Goal: Transaction & Acquisition: Purchase product/service

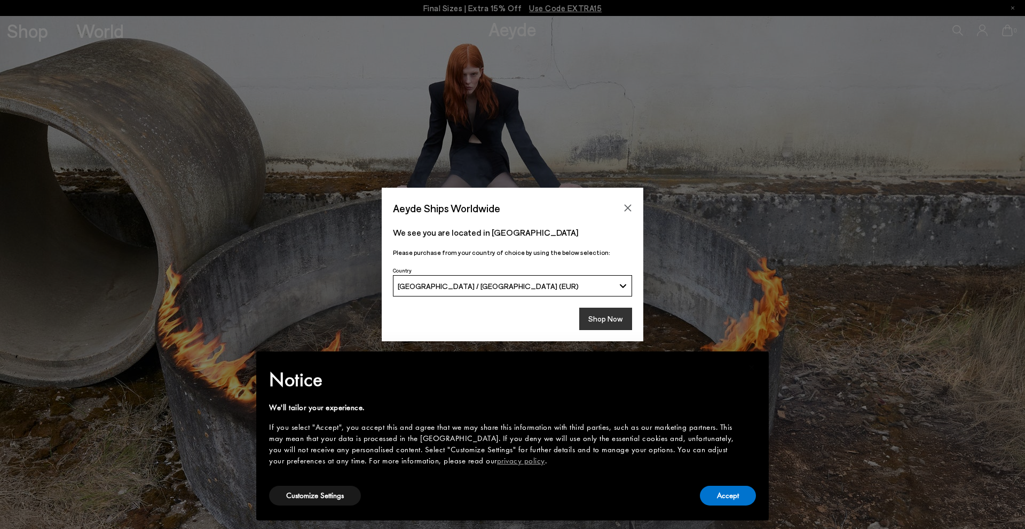
click at [584, 310] on button "Shop Now" at bounding box center [605, 319] width 53 height 22
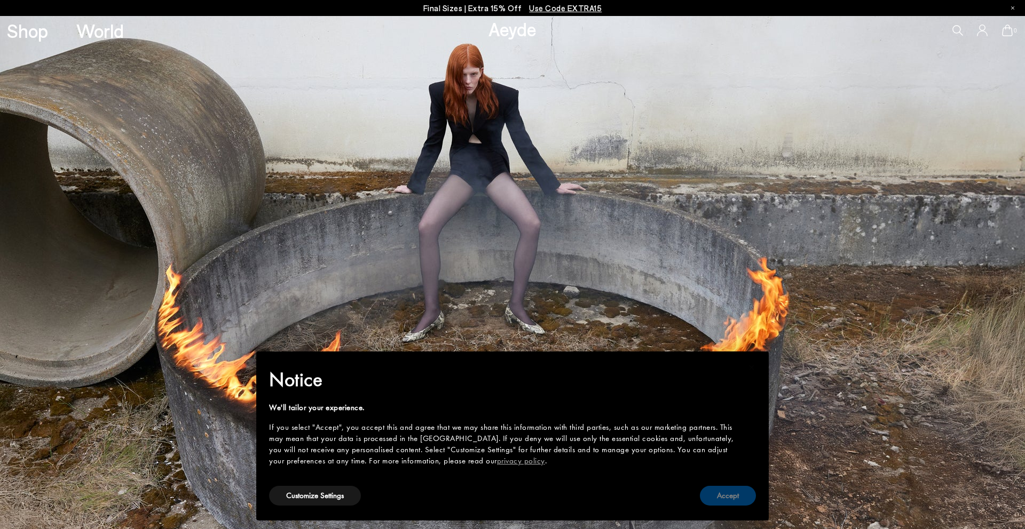
click at [709, 488] on button "Accept" at bounding box center [728, 496] width 56 height 20
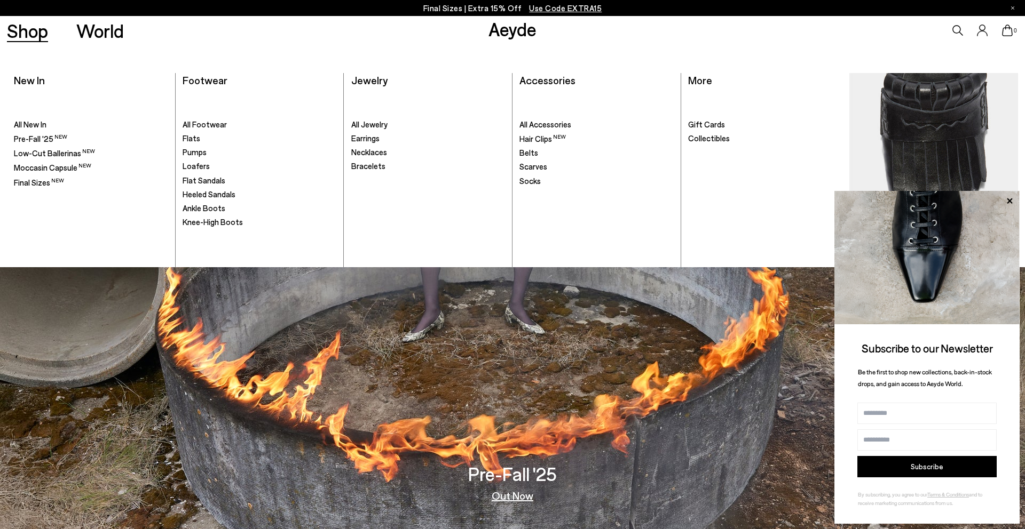
click at [29, 29] on link "Shop" at bounding box center [27, 30] width 41 height 19
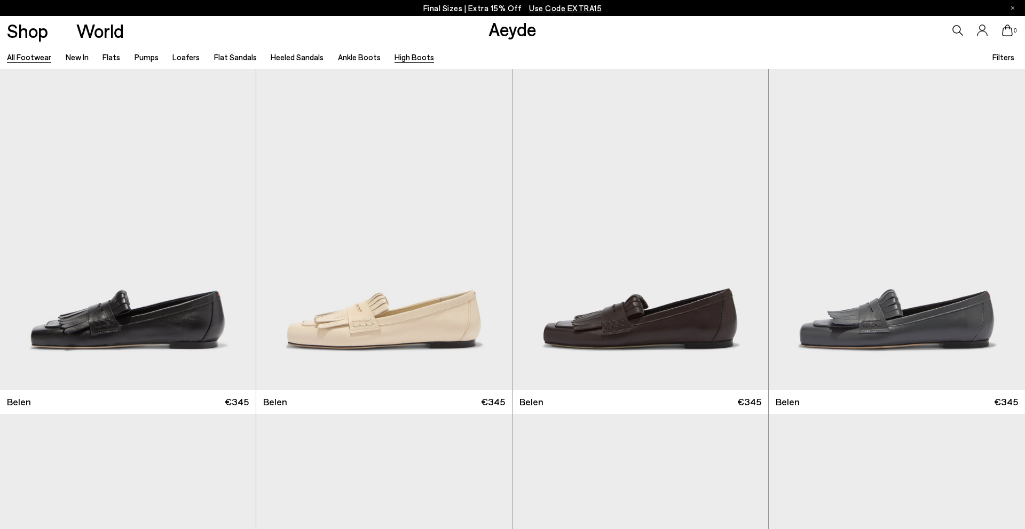
click at [400, 58] on link "High Boots" at bounding box center [413, 57] width 39 height 10
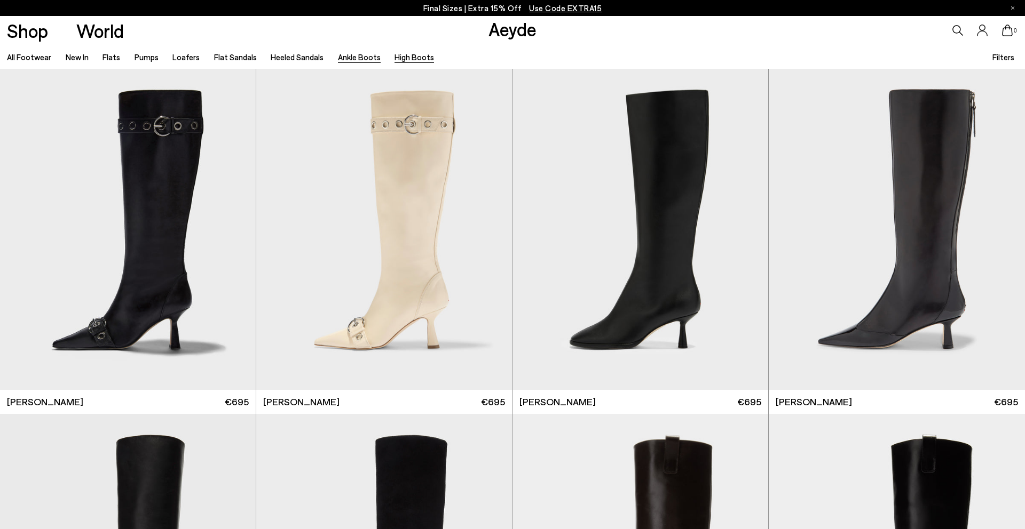
click at [348, 52] on link "Ankle Boots" at bounding box center [359, 57] width 43 height 10
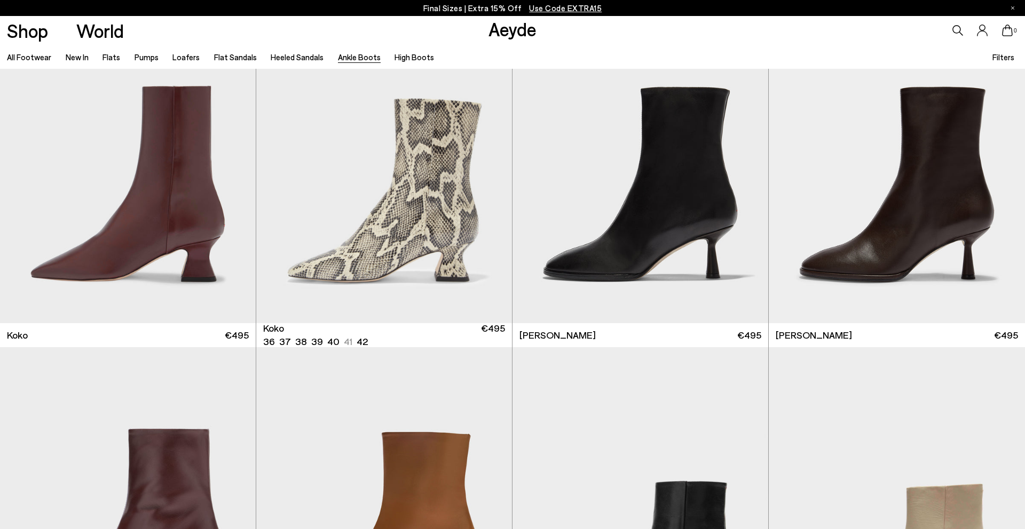
scroll to position [758, 0]
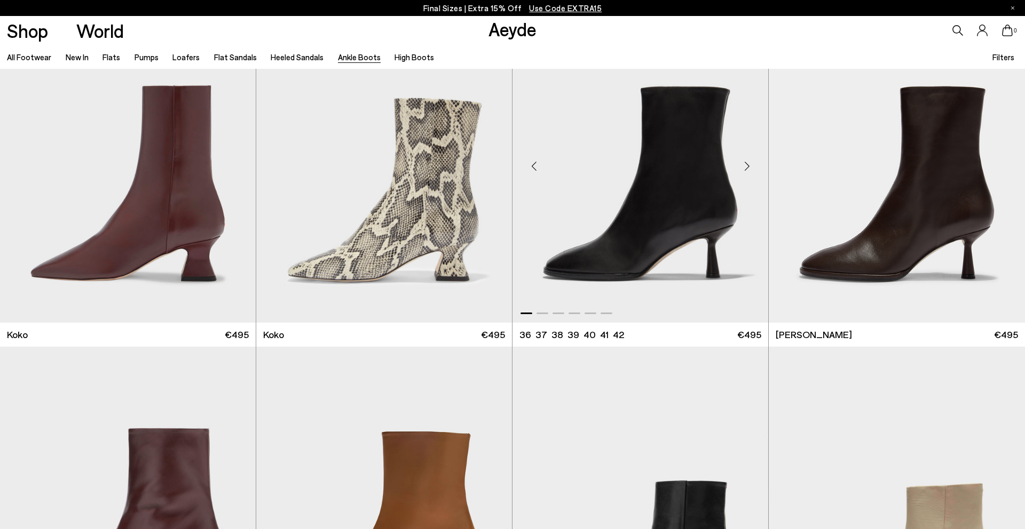
click at [544, 315] on div at bounding box center [640, 311] width 256 height 13
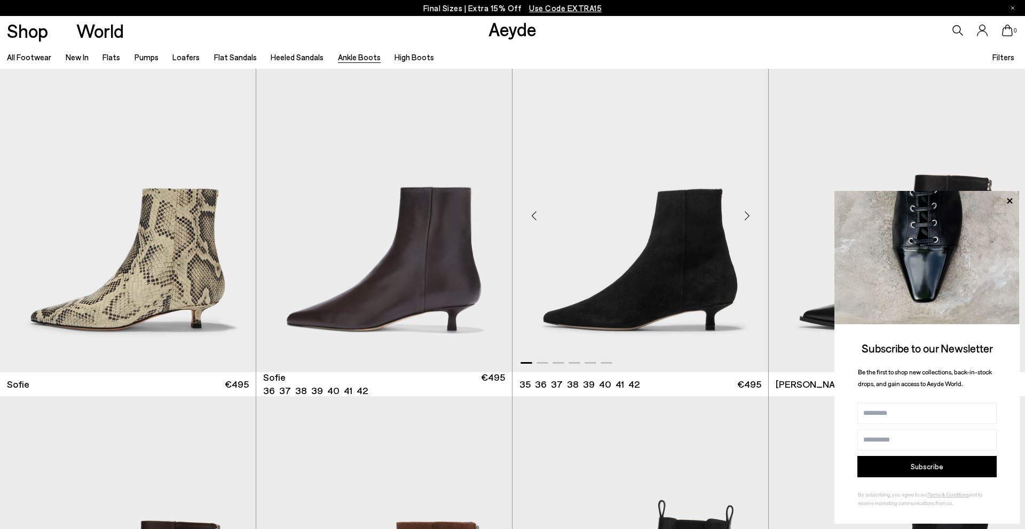
scroll to position [1398, 0]
click at [1009, 199] on icon at bounding box center [1009, 201] width 14 height 14
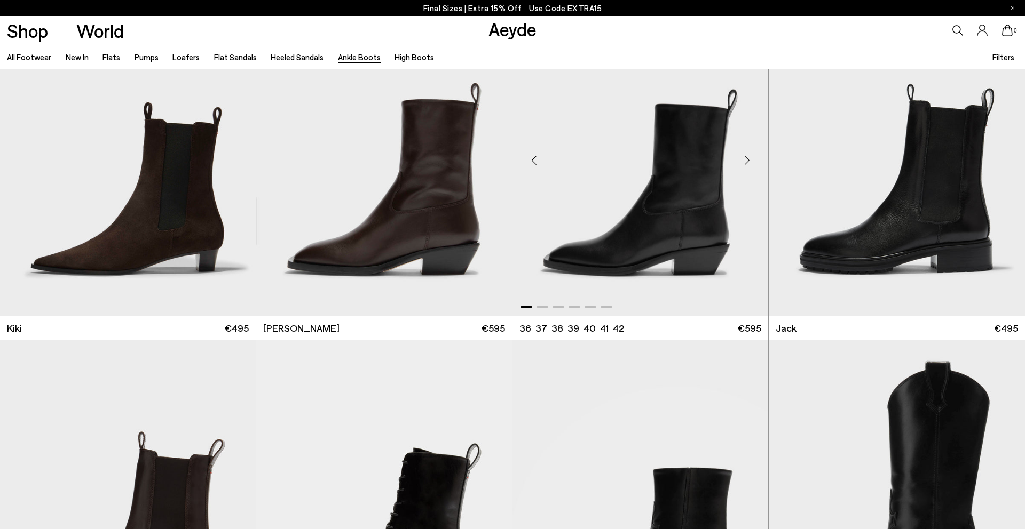
scroll to position [2145, 0]
click at [746, 161] on div "Next slide" at bounding box center [746, 160] width 32 height 32
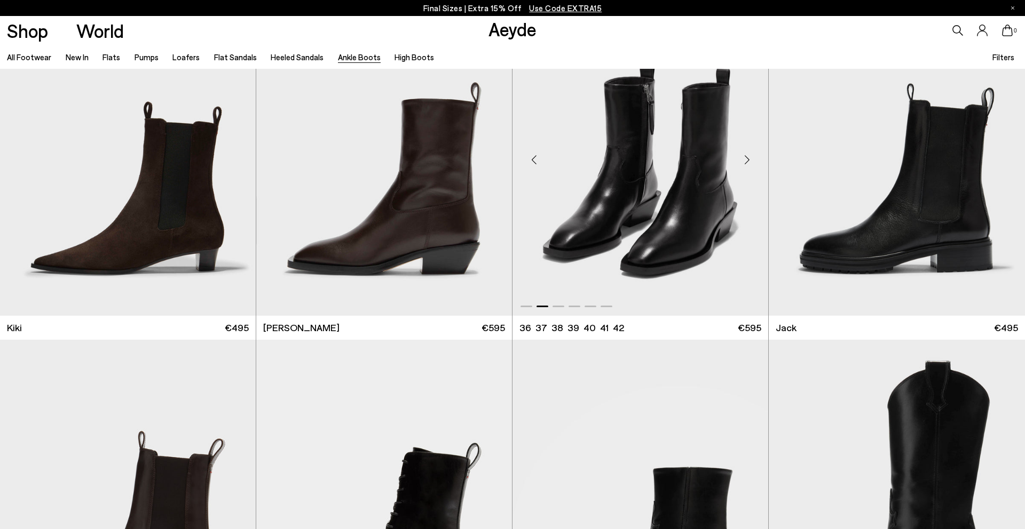
click at [746, 164] on div "Next slide" at bounding box center [746, 160] width 32 height 32
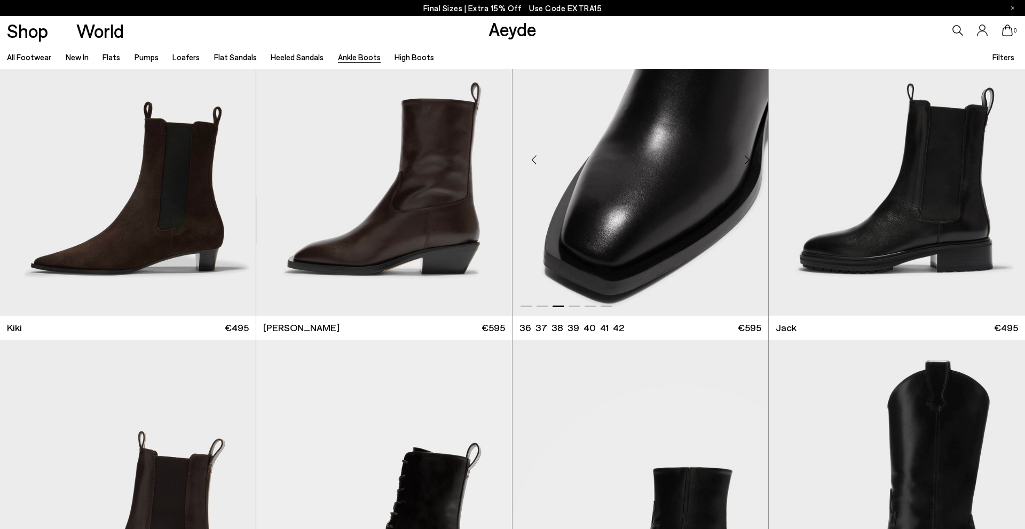
click at [746, 164] on div "Next slide" at bounding box center [746, 160] width 32 height 32
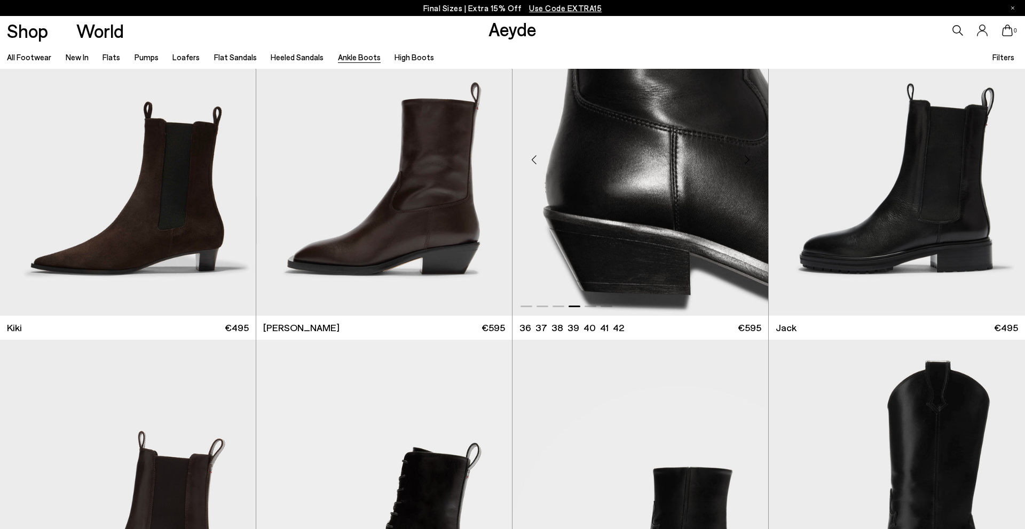
click at [746, 164] on div "Next slide" at bounding box center [746, 160] width 32 height 32
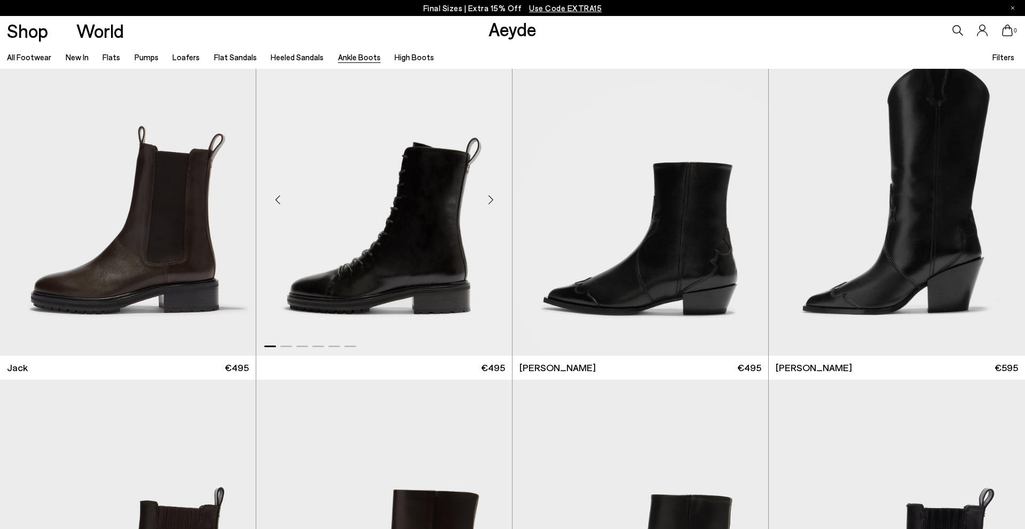
scroll to position [2337, 0]
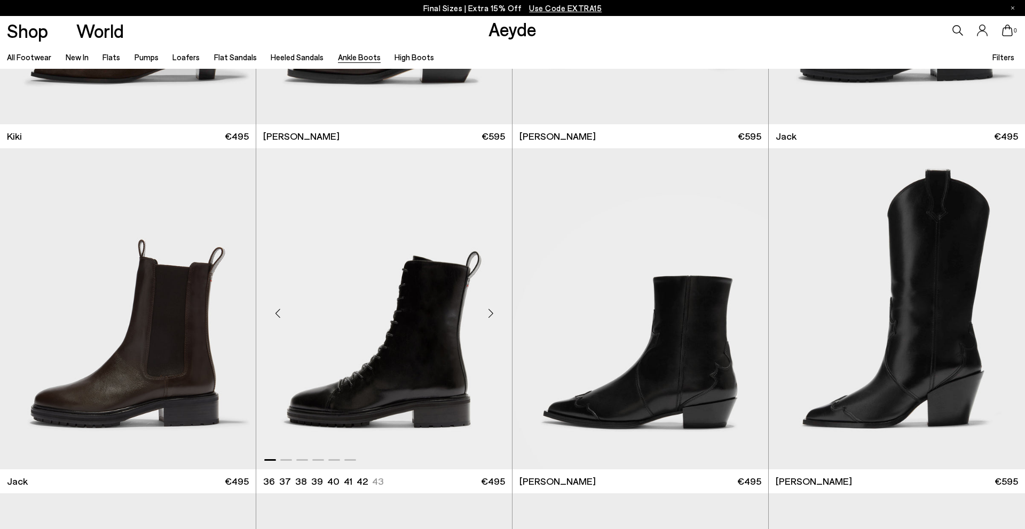
click at [483, 308] on div "Next slide" at bounding box center [490, 313] width 32 height 32
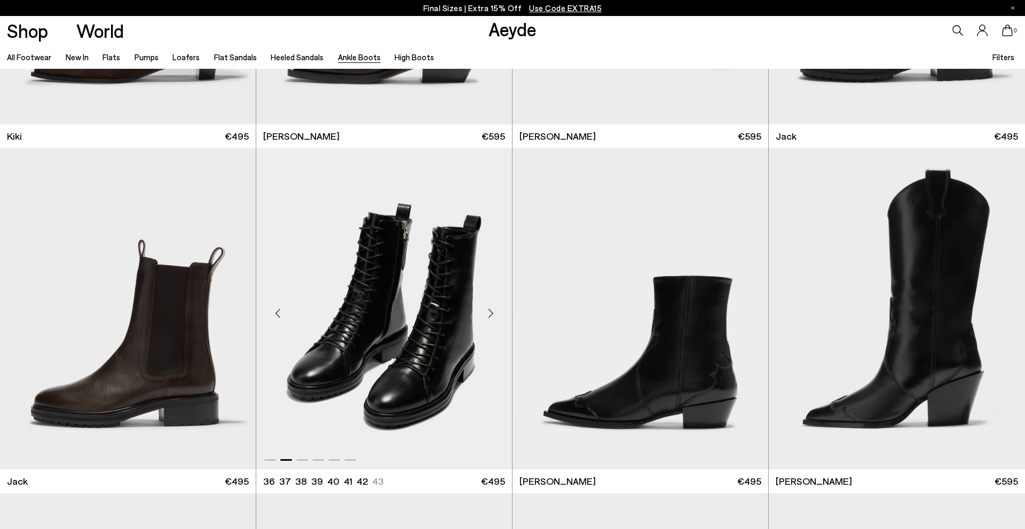
click at [494, 312] on div "Next slide" at bounding box center [490, 313] width 32 height 32
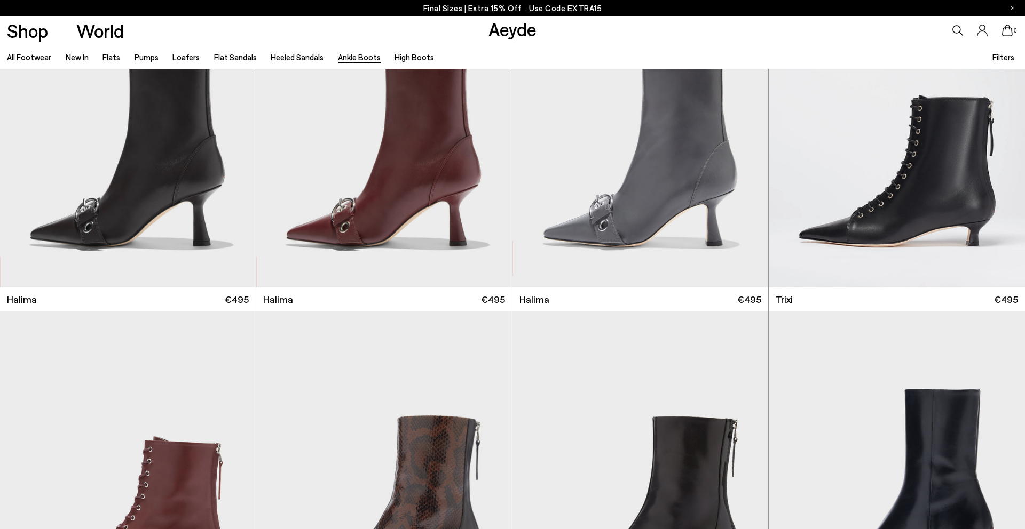
scroll to position [103, 0]
click at [303, 54] on link "Heeled Sandals" at bounding box center [297, 57] width 53 height 10
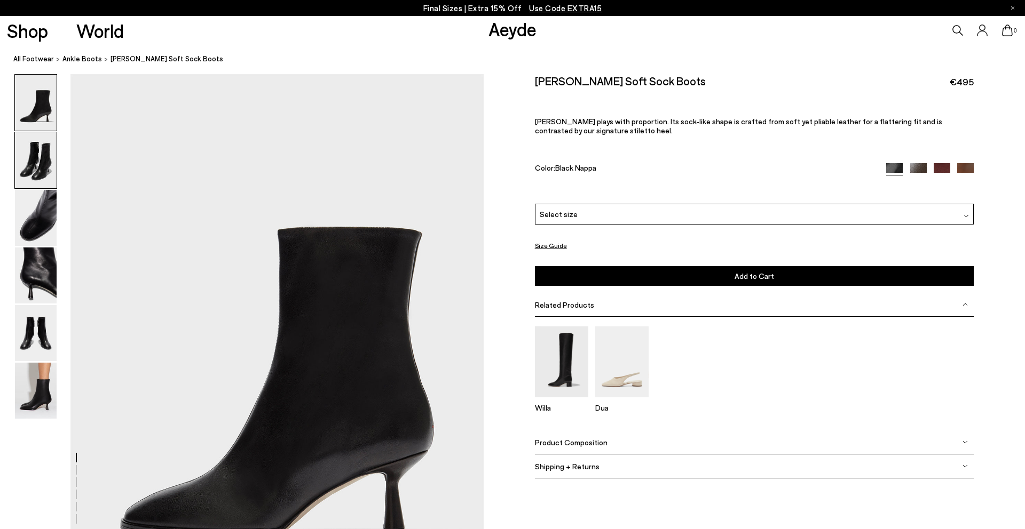
click at [50, 138] on img at bounding box center [36, 160] width 42 height 56
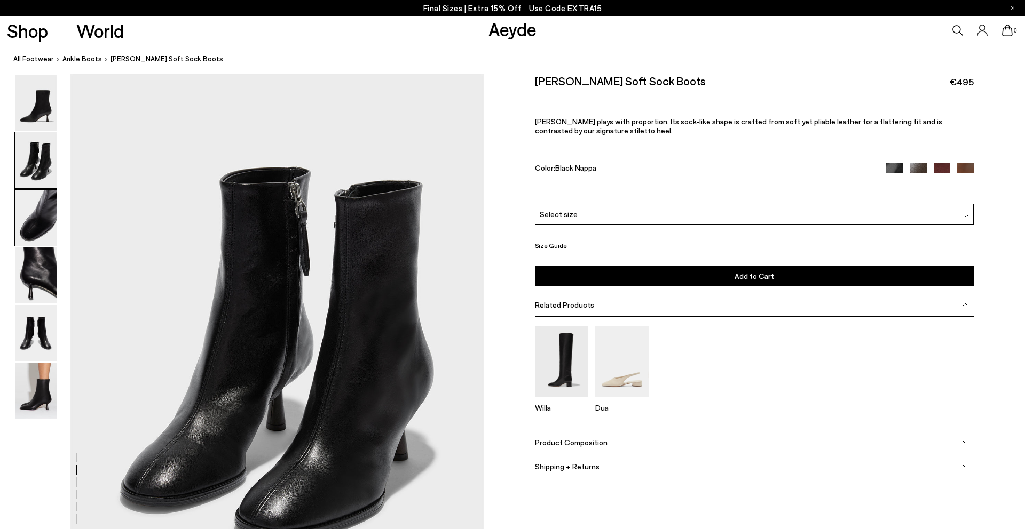
click at [42, 195] on img at bounding box center [36, 218] width 42 height 56
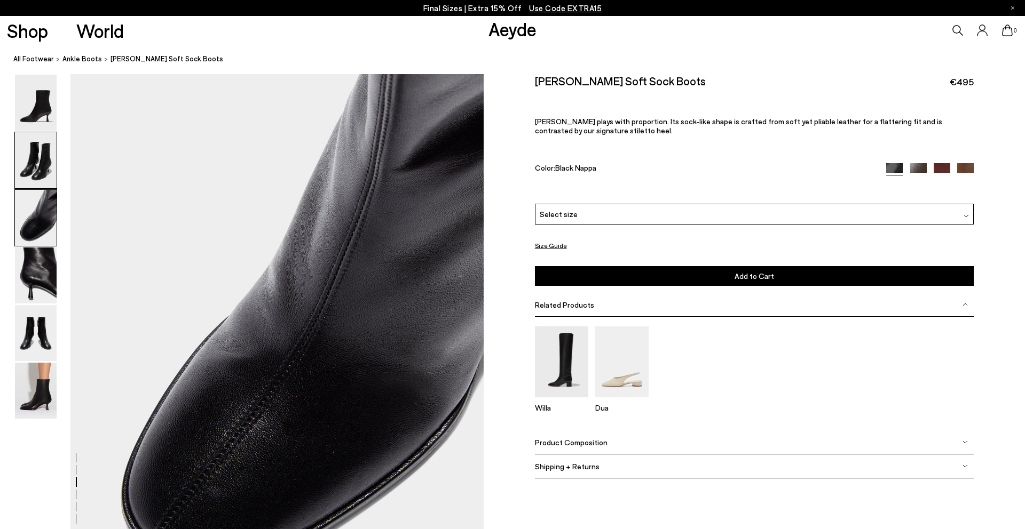
scroll to position [1106, 0]
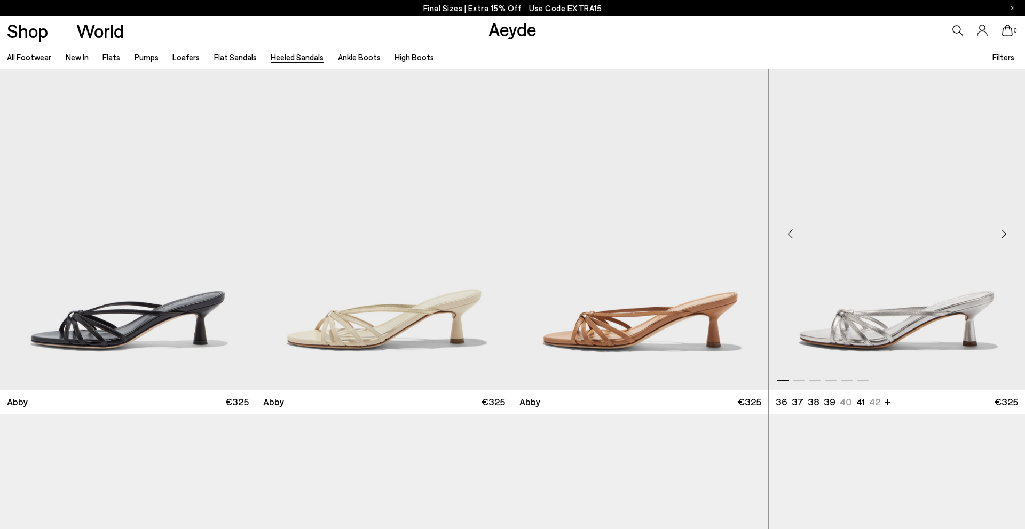
click at [997, 239] on div "Next slide" at bounding box center [1003, 234] width 32 height 32
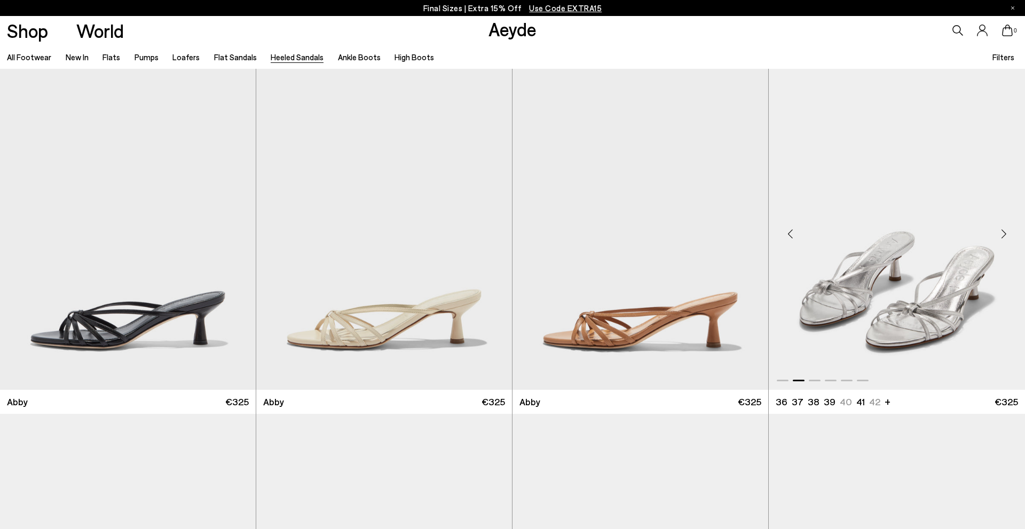
click at [999, 238] on div "Next slide" at bounding box center [1003, 234] width 32 height 32
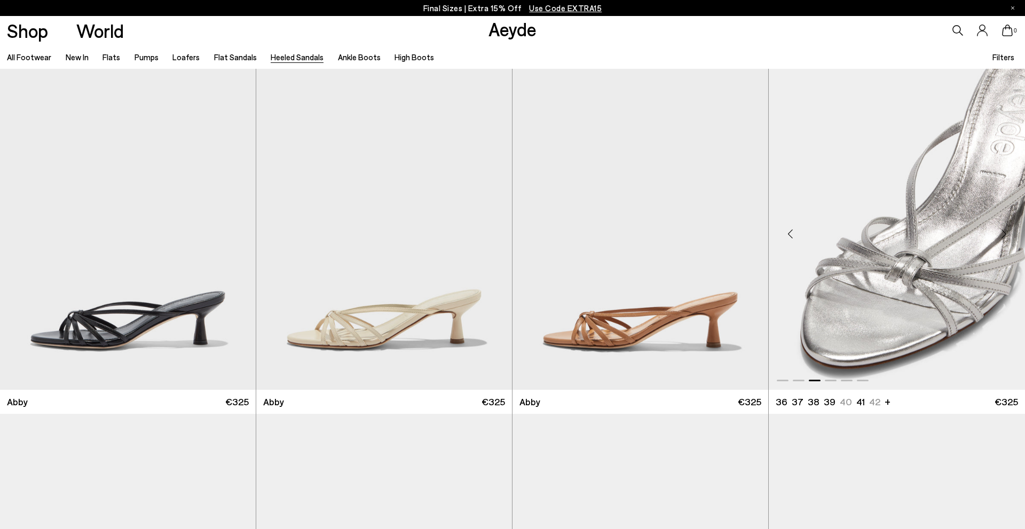
click at [999, 238] on div "Next slide" at bounding box center [1003, 234] width 32 height 32
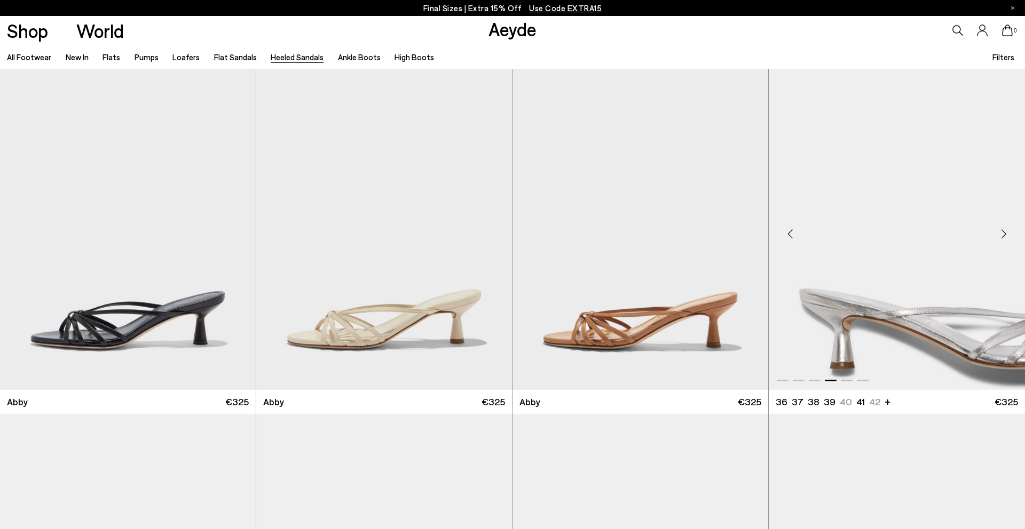
click at [999, 238] on div "Next slide" at bounding box center [1003, 234] width 32 height 32
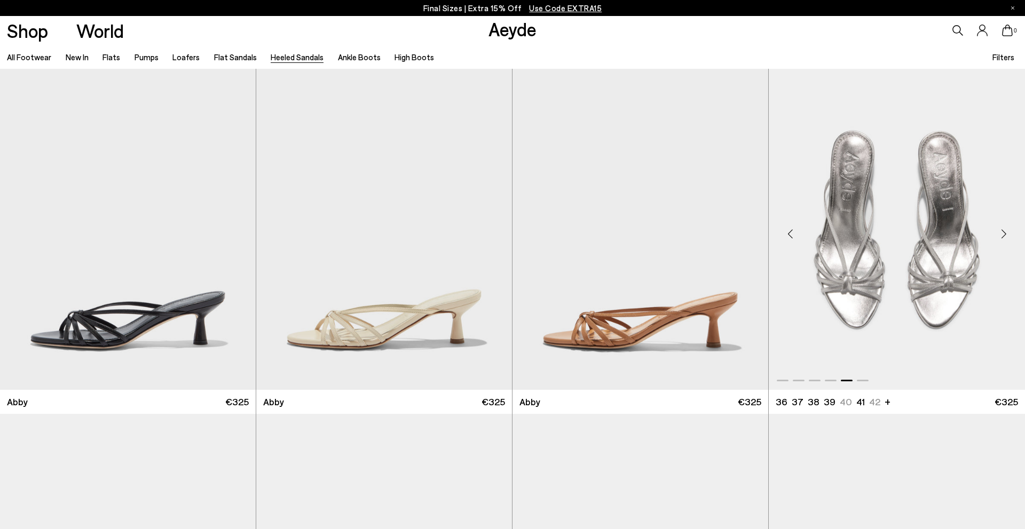
click at [999, 238] on div "Next slide" at bounding box center [1003, 234] width 32 height 32
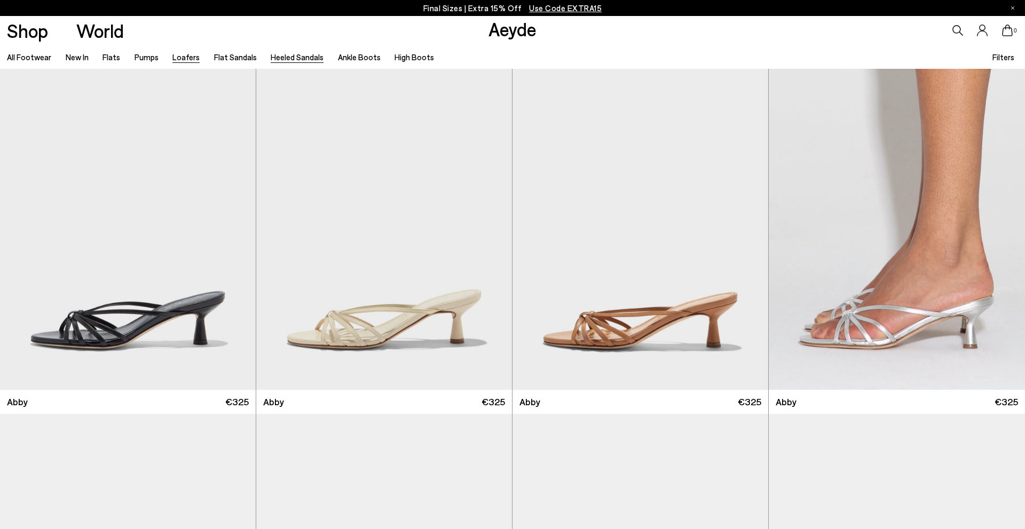
click at [178, 59] on link "Loafers" at bounding box center [185, 57] width 27 height 10
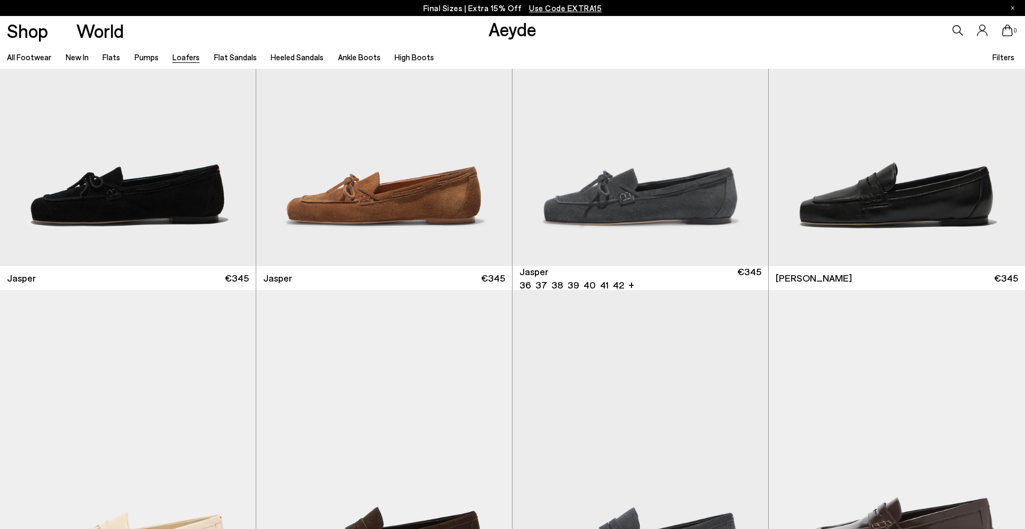
scroll to position [472, 0]
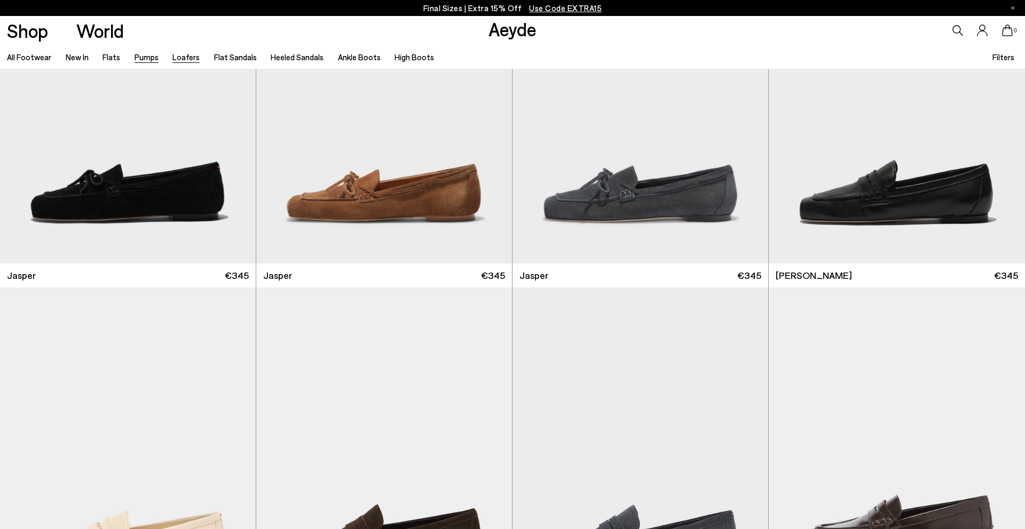
click at [146, 59] on link "Pumps" at bounding box center [146, 57] width 24 height 10
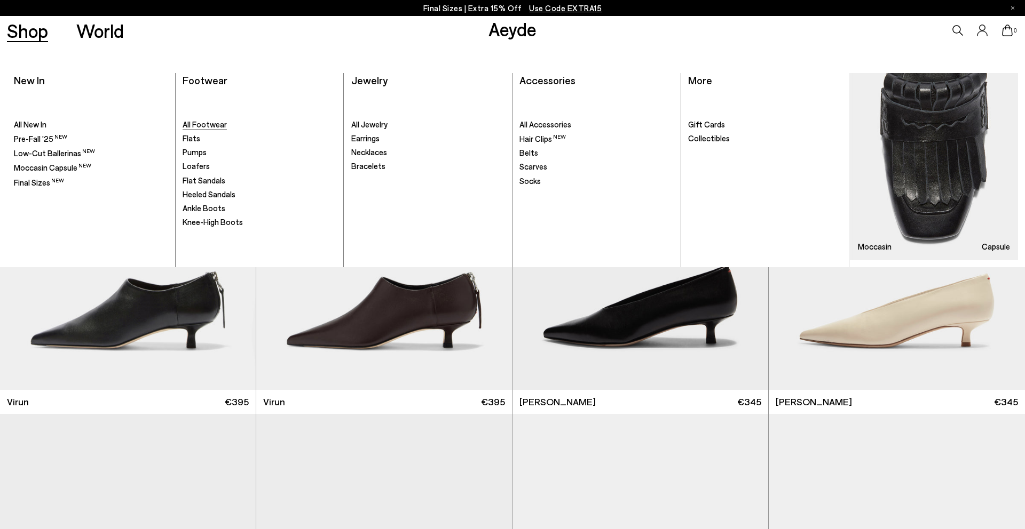
click at [202, 125] on span "All Footwear" at bounding box center [204, 125] width 44 height 10
